Goal: Task Accomplishment & Management: Manage account settings

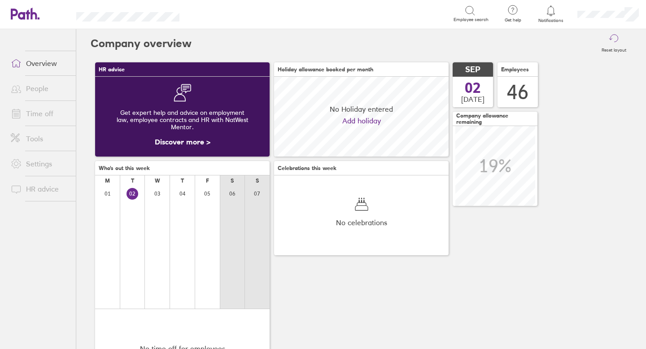
scroll to position [80, 175]
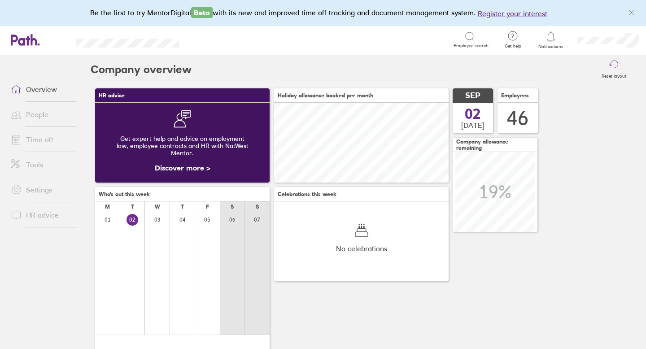
click at [61, 91] on link "Overview" at bounding box center [40, 89] width 72 height 18
click at [49, 113] on link "People" at bounding box center [40, 114] width 72 height 18
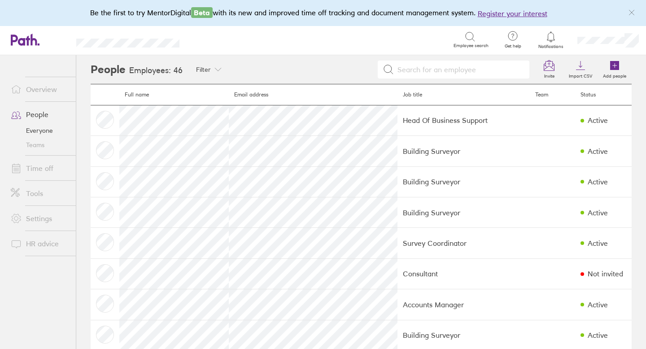
click at [48, 171] on link "Time off" at bounding box center [40, 168] width 72 height 18
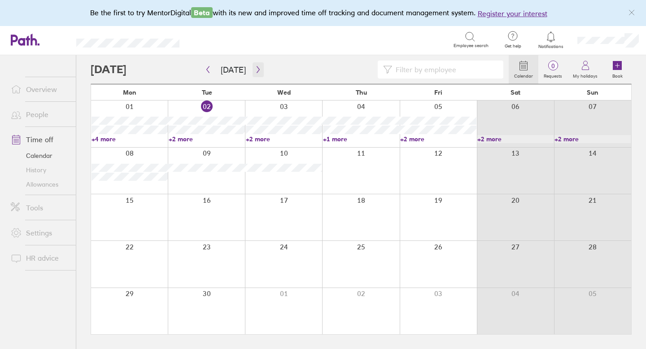
click at [257, 70] on icon "button" at bounding box center [258, 69] width 3 height 7
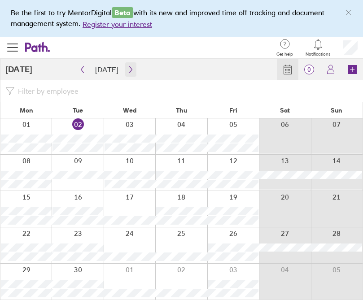
click at [127, 66] on icon "button" at bounding box center [130, 69] width 7 height 7
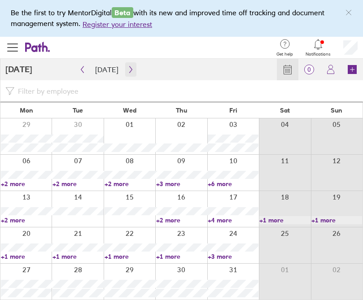
click at [127, 70] on icon "button" at bounding box center [130, 69] width 7 height 7
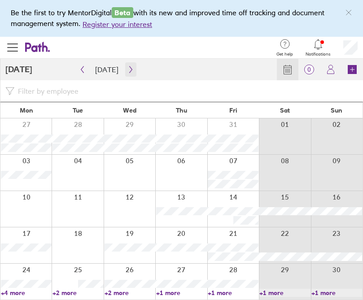
click at [127, 70] on icon "button" at bounding box center [130, 69] width 7 height 7
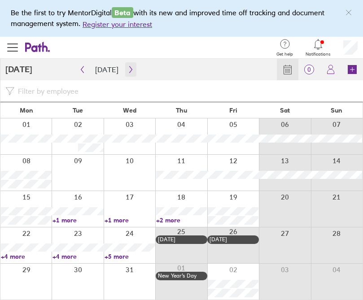
click at [127, 70] on icon "button" at bounding box center [130, 69] width 7 height 7
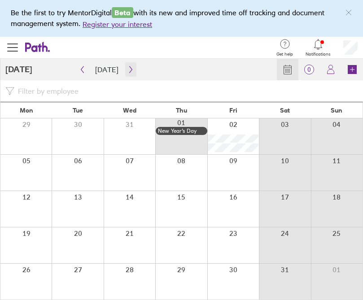
click at [127, 70] on icon "button" at bounding box center [130, 69] width 7 height 7
